Goal: Find specific page/section: Find specific page/section

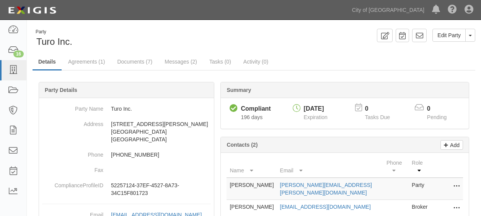
scroll to position [38, 0]
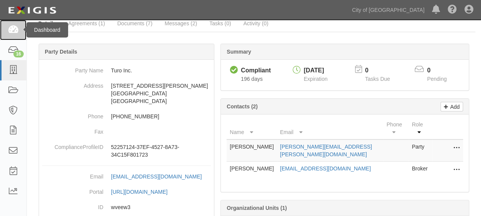
click at [14, 31] on icon at bounding box center [13, 30] width 11 height 9
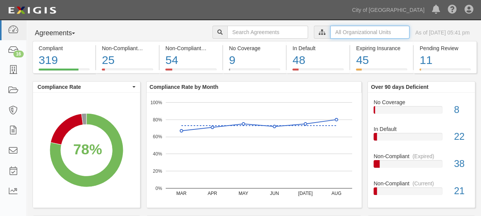
click at [330, 29] on input "text" at bounding box center [369, 32] width 79 height 13
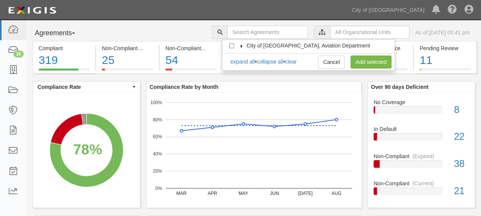
click at [240, 43] on label "City of [GEOGRAPHIC_DATA], Aviation Department" at bounding box center [303, 46] width 133 height 8
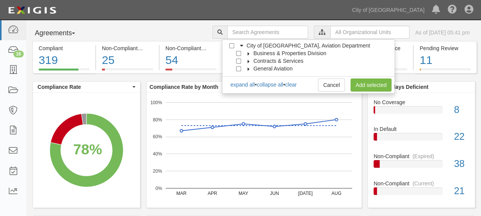
click at [248, 53] on icon at bounding box center [248, 53] width 5 height 3
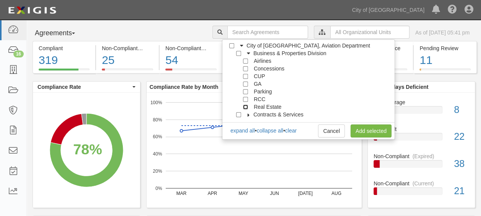
click at [245, 106] on input "Real Estate" at bounding box center [245, 107] width 5 height 5
checkbox input "true"
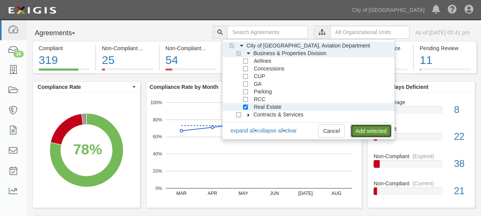
click at [369, 129] on link "Add selected" at bounding box center [371, 130] width 41 height 13
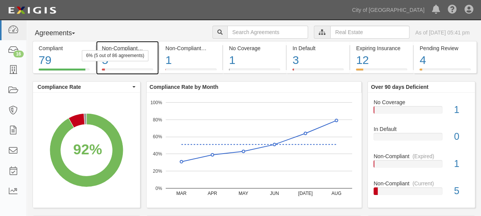
click at [139, 69] on div at bounding box center [127, 70] width 51 height 2
